Goal: Task Accomplishment & Management: Manage account settings

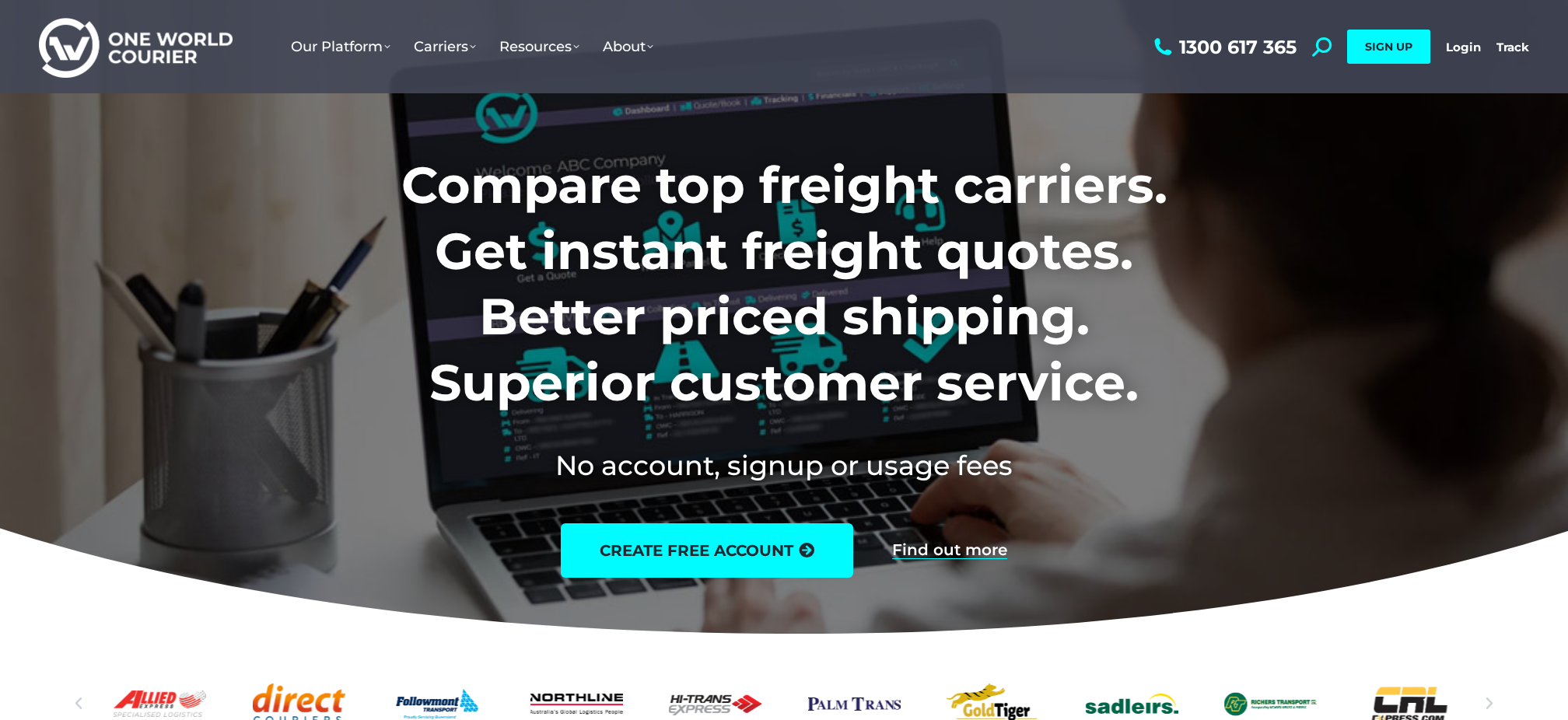
click at [1239, 328] on h1 "Compare top freight carriers. Get instant freight quotes. Better priced shippin…" at bounding box center [784, 284] width 971 height 263
click at [1459, 45] on link "Login" at bounding box center [1464, 46] width 35 height 15
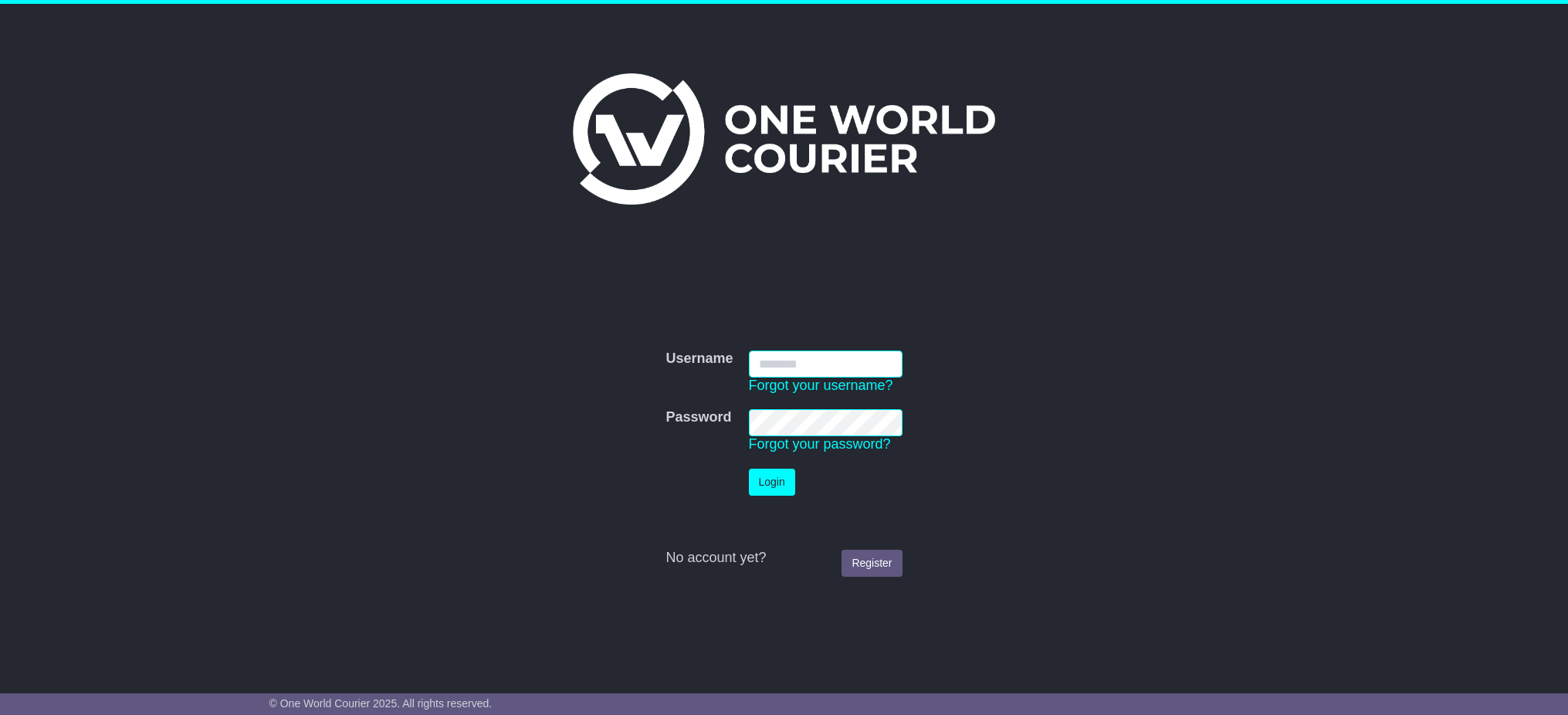
type input "**********"
click at [759, 488] on button "Login" at bounding box center [771, 482] width 46 height 27
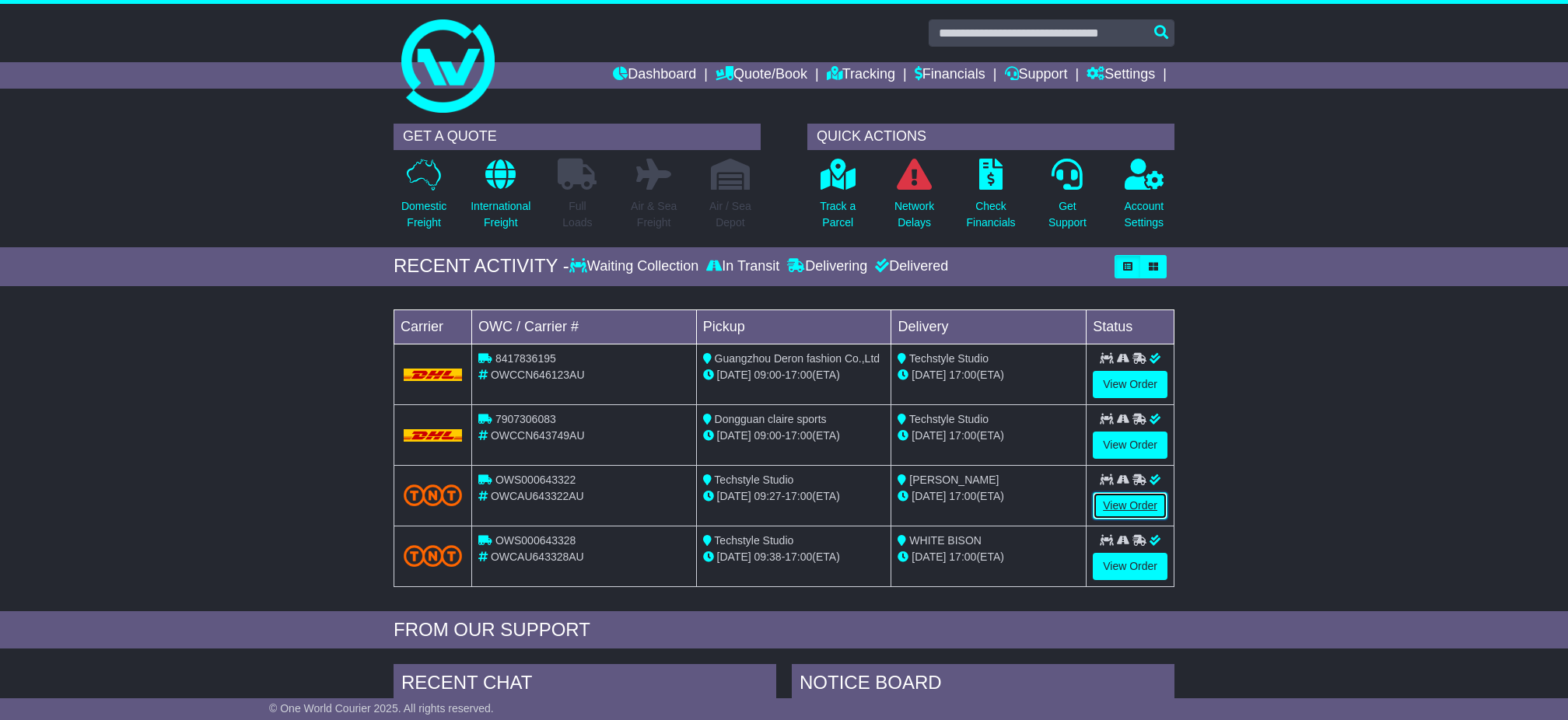
click at [1116, 507] on link "View Order" at bounding box center [1130, 505] width 74 height 27
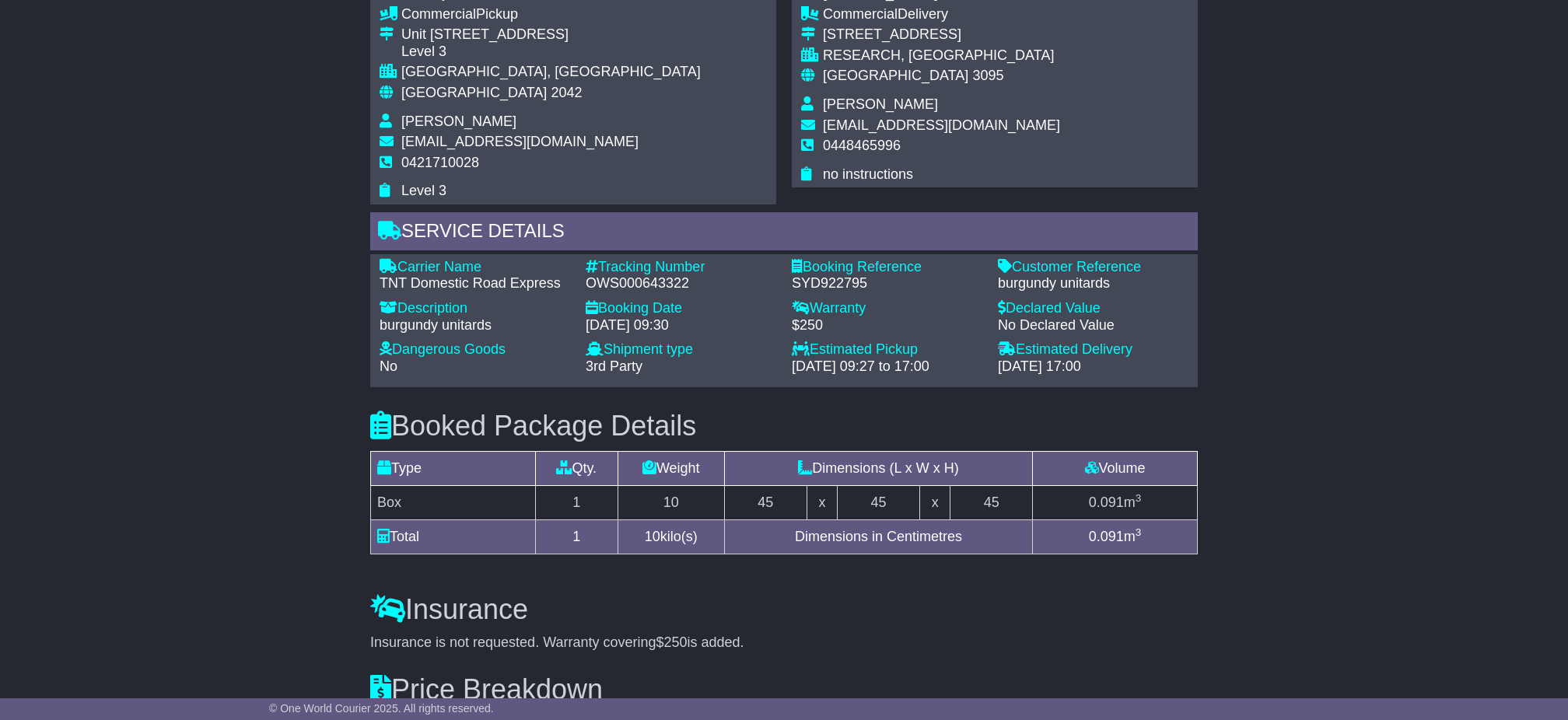
scroll to position [1093, 0]
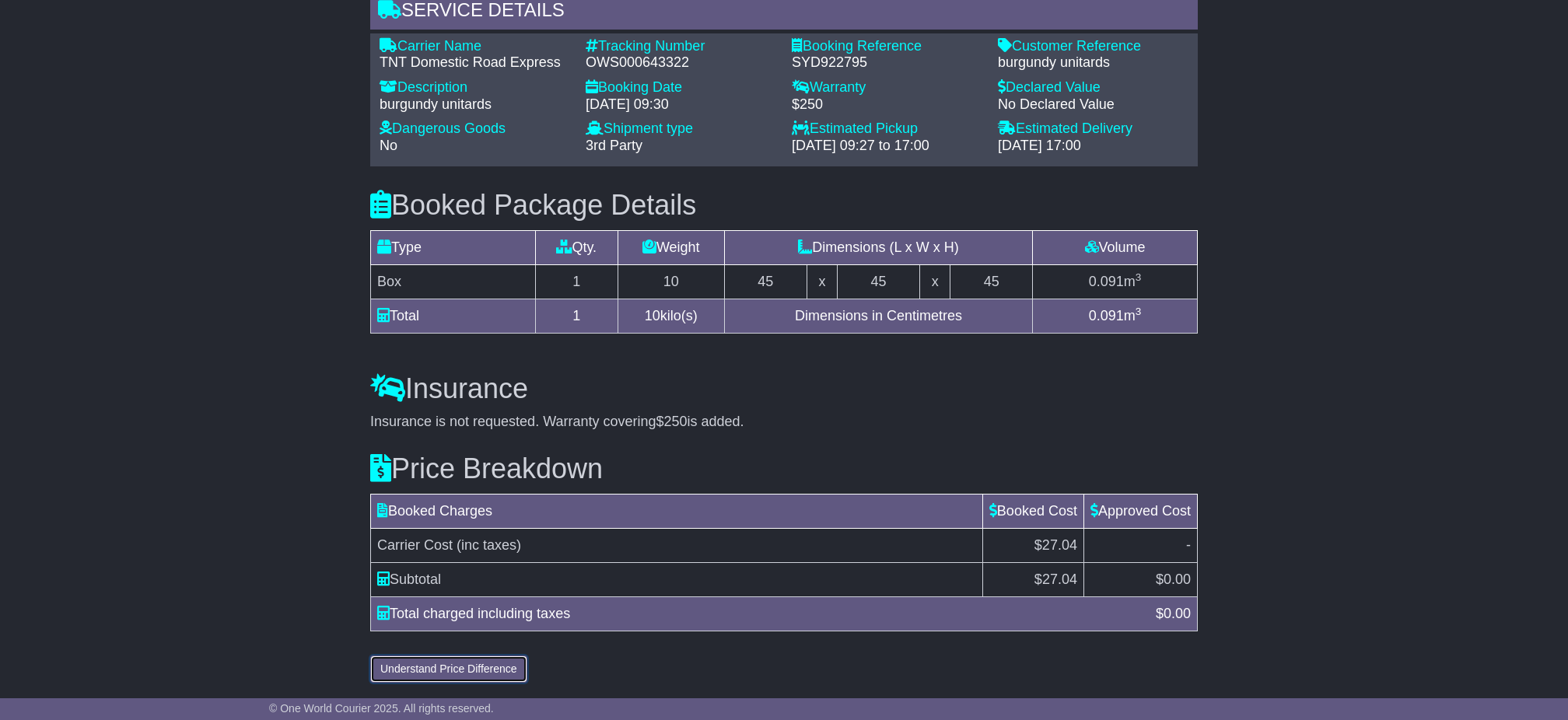
click at [434, 662] on button "Understand Price Difference" at bounding box center [449, 669] width 157 height 27
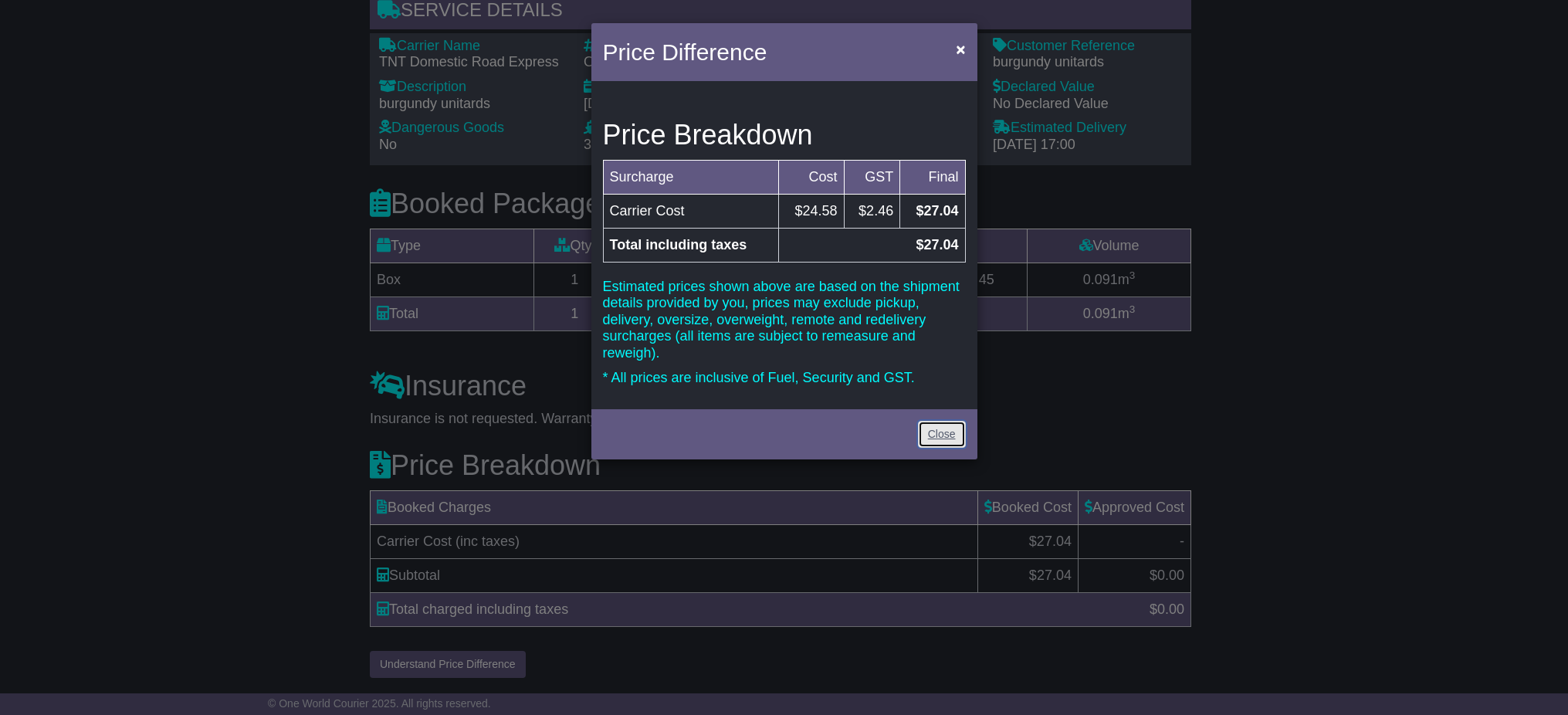
click at [937, 424] on link "Close" at bounding box center [942, 434] width 48 height 27
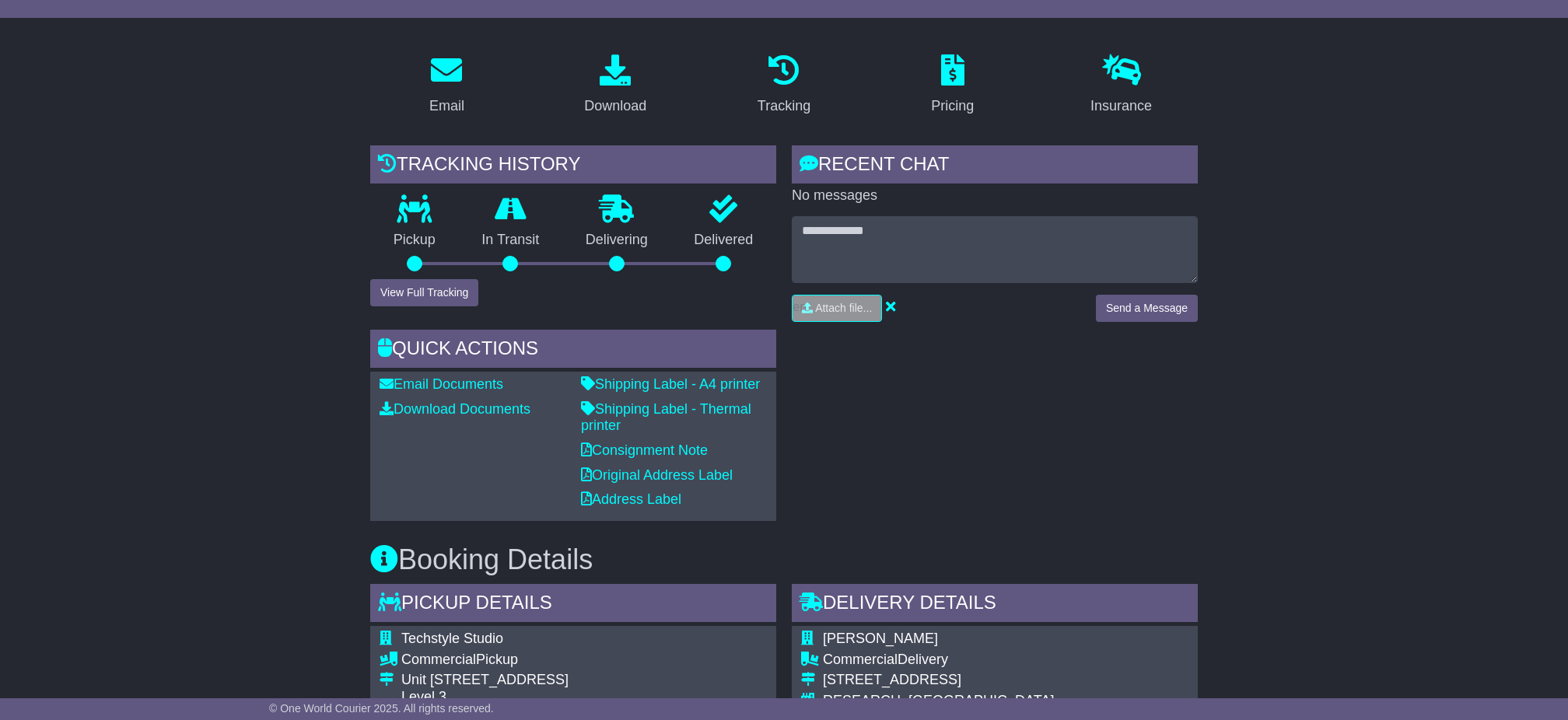
scroll to position [0, 0]
